Goal: Information Seeking & Learning: Understand process/instructions

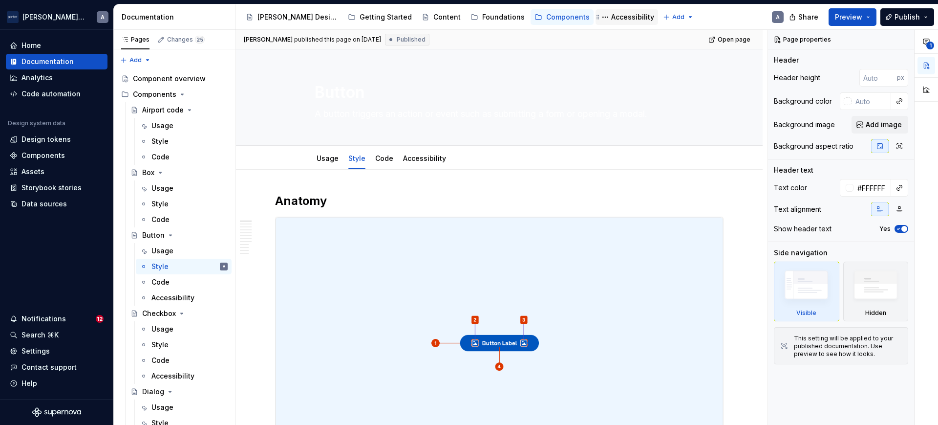
click at [611, 21] on div "Accessibility" at bounding box center [632, 17] width 43 height 10
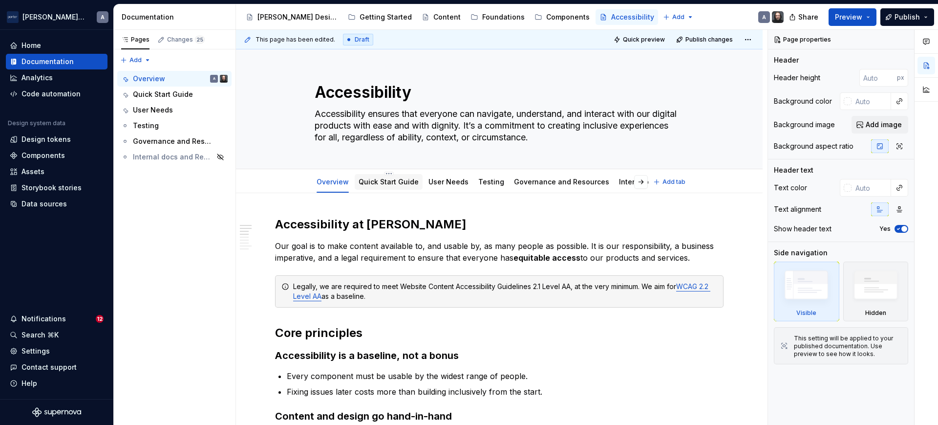
click at [405, 180] on link "Quick Start Guide" at bounding box center [389, 181] width 60 height 8
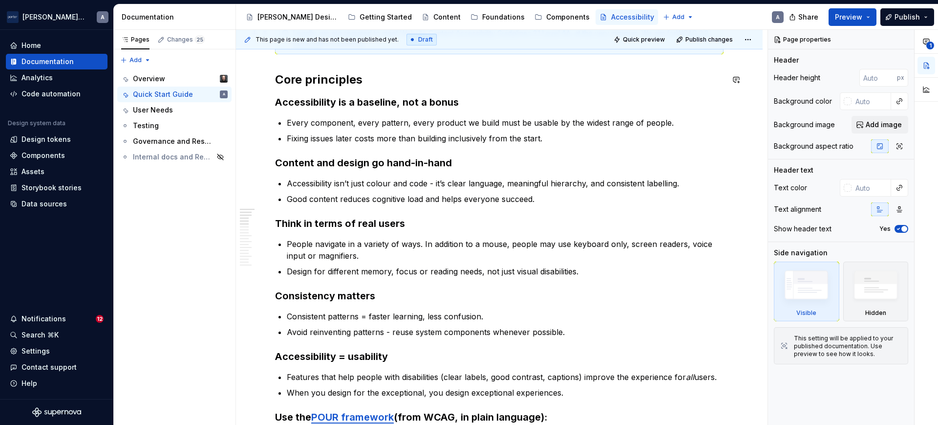
scroll to position [98, 0]
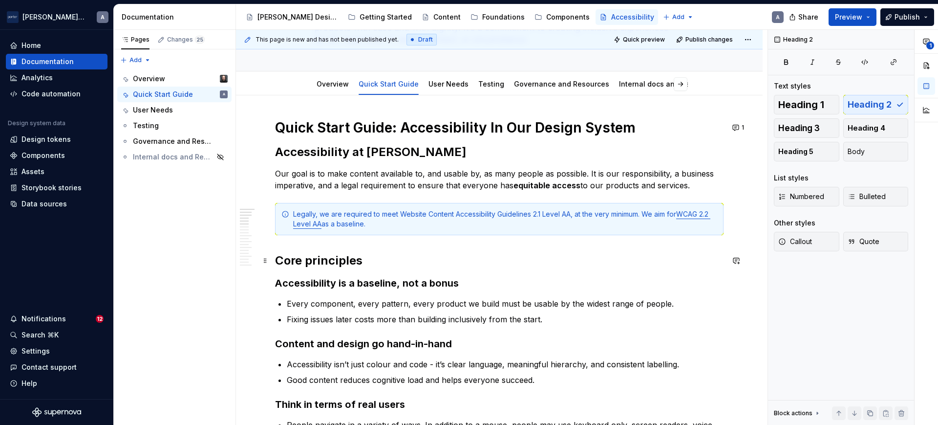
click at [383, 256] on h2 "Core principles" at bounding box center [499, 261] width 448 height 16
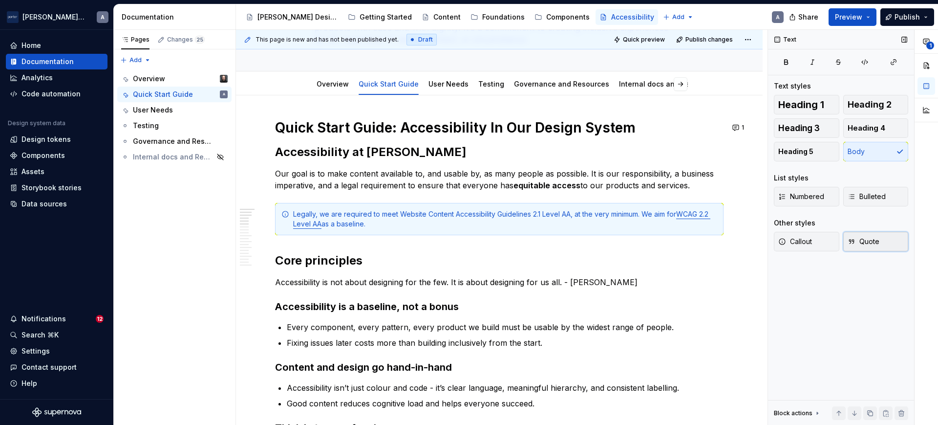
click at [855, 242] on span "Quote" at bounding box center [864, 241] width 32 height 10
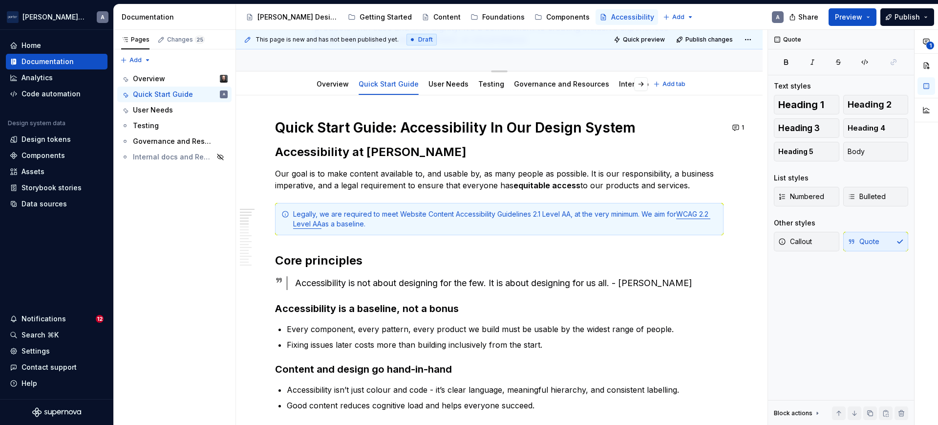
type textarea "*"
